Goal: Navigation & Orientation: Find specific page/section

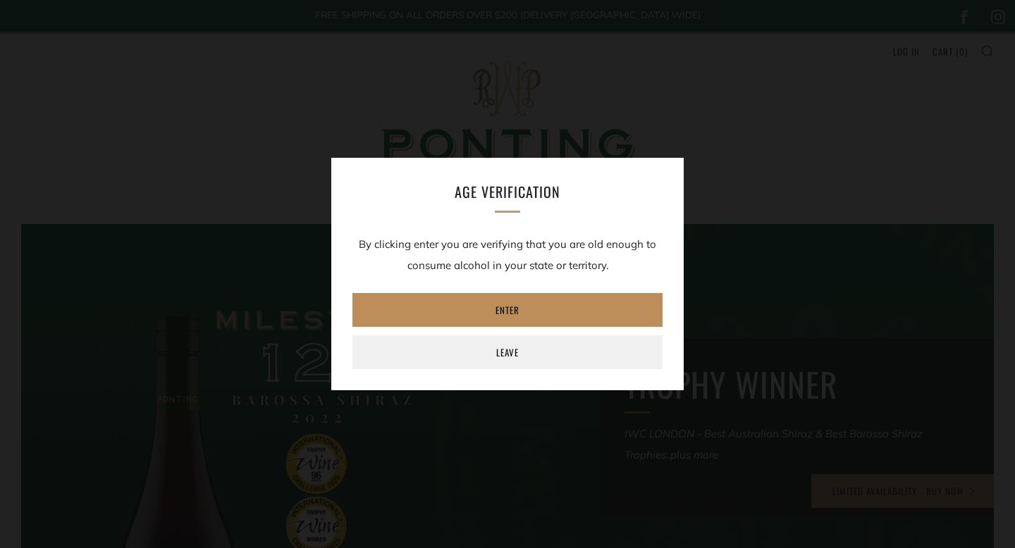
click at [525, 315] on link "Enter" at bounding box center [507, 310] width 310 height 34
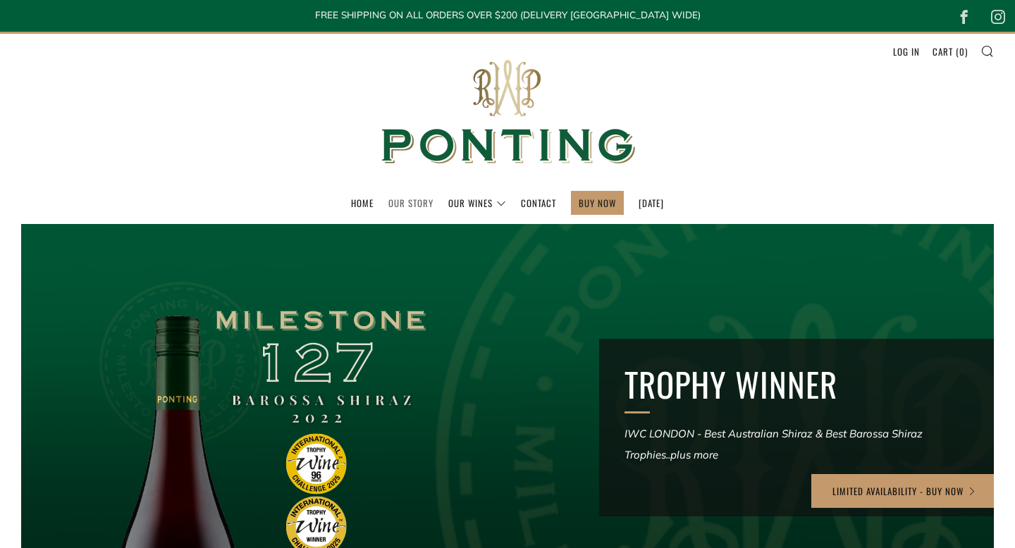
click at [410, 199] on link "Our Story" at bounding box center [410, 203] width 45 height 23
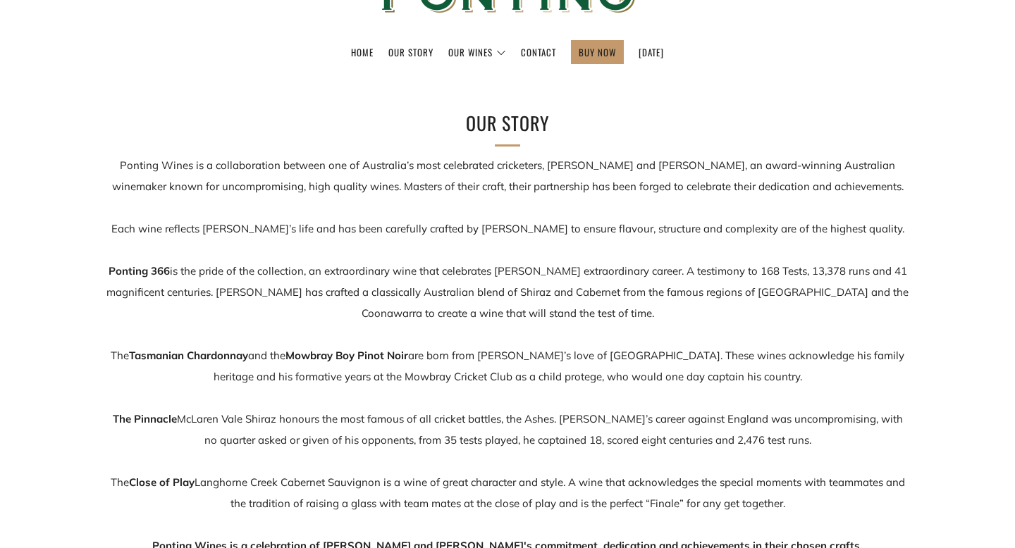
scroll to position [159, 0]
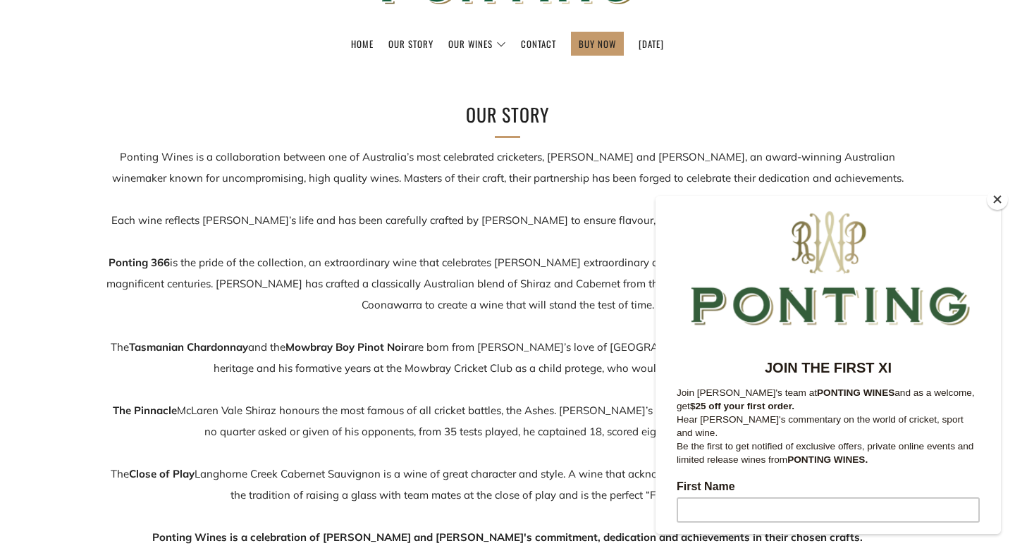
click at [994, 197] on button "Close" at bounding box center [997, 199] width 21 height 21
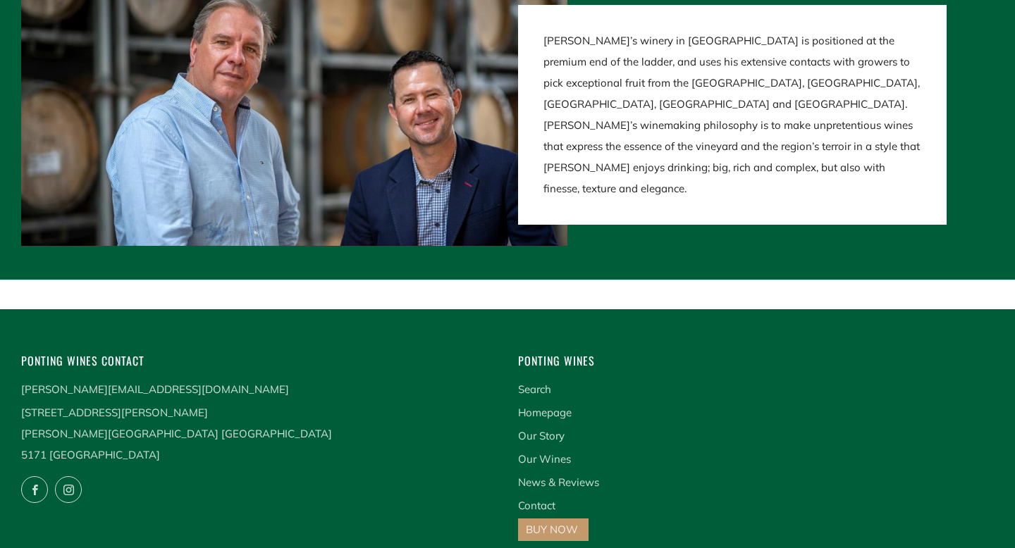
scroll to position [2842, 0]
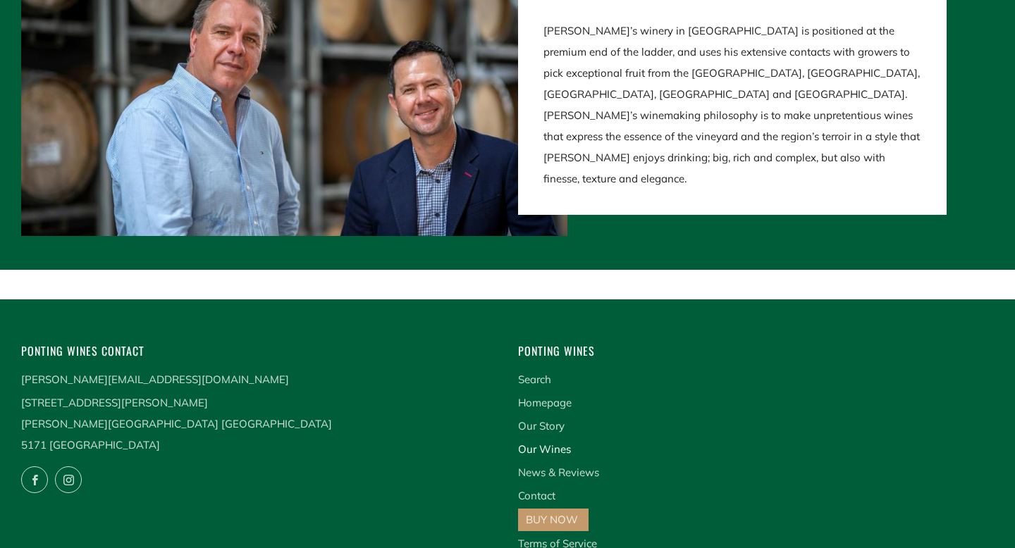
click at [560, 443] on link "Our Wines" at bounding box center [544, 449] width 53 height 13
